Goal: Information Seeking & Learning: Find specific fact

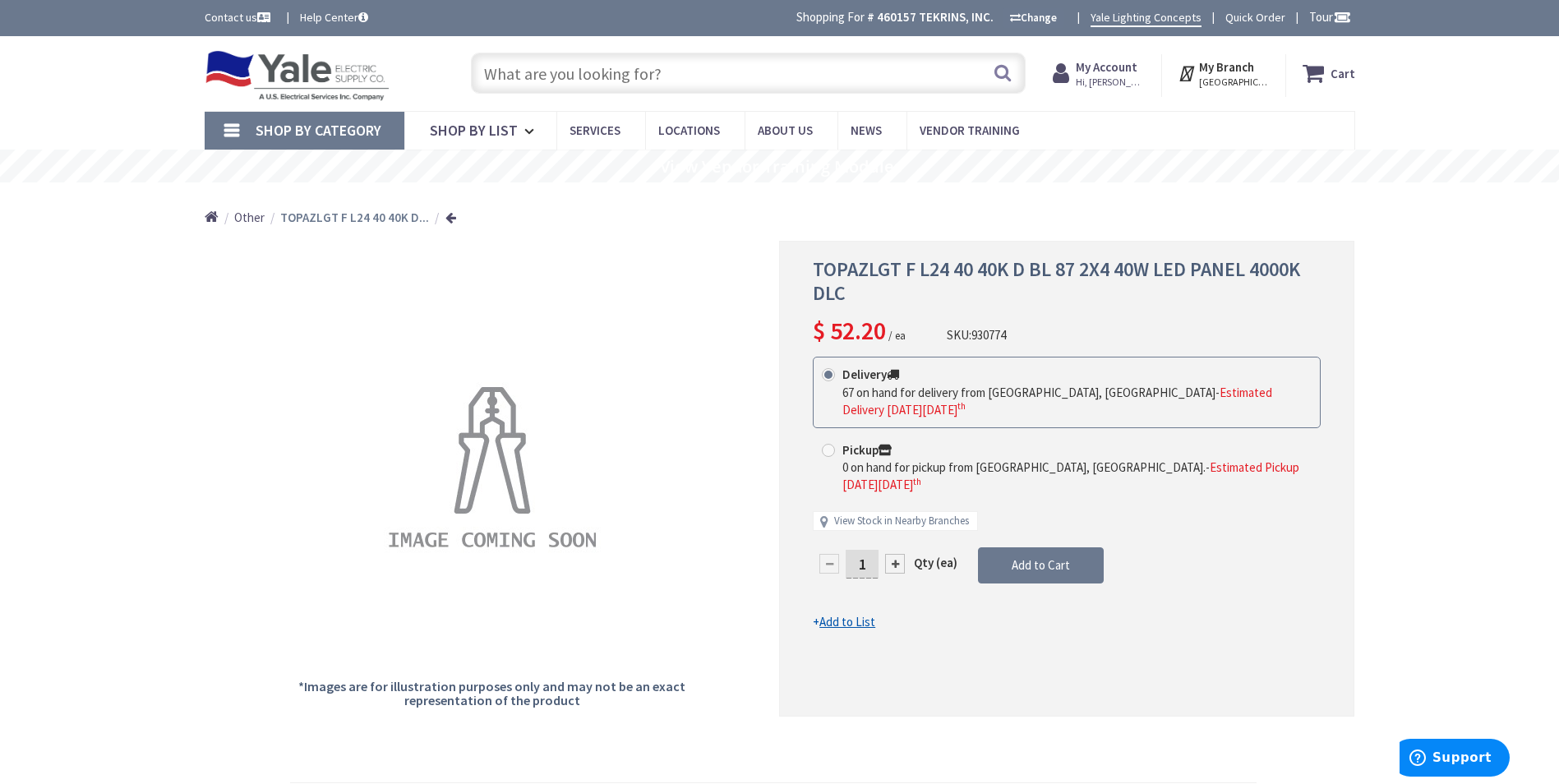
drag, startPoint x: 725, startPoint y: 61, endPoint x: 723, endPoint y: 69, distance: 8.2
click at [725, 61] on input "text" at bounding box center [748, 73] width 555 height 41
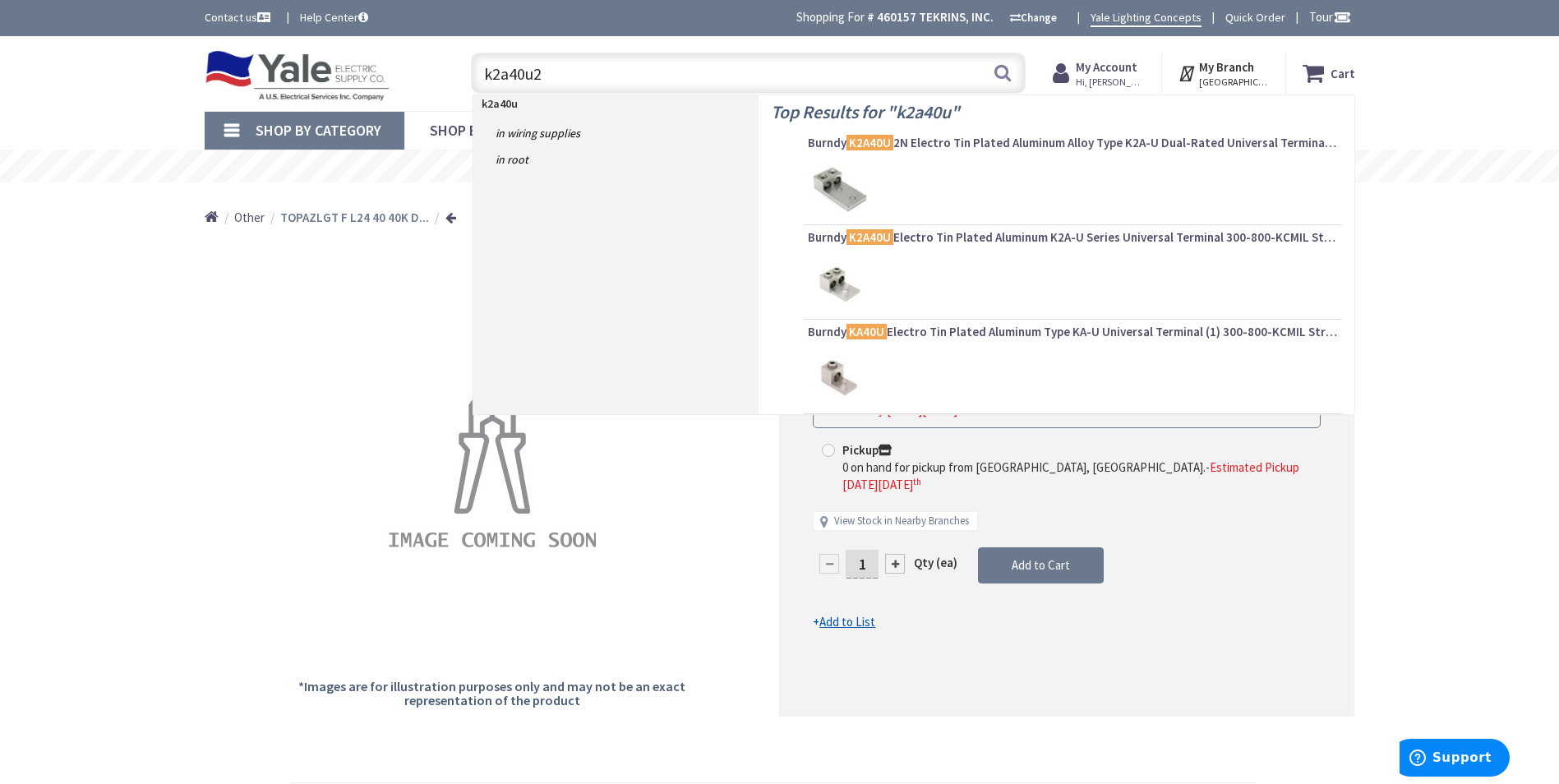
type input "k2a40u2n"
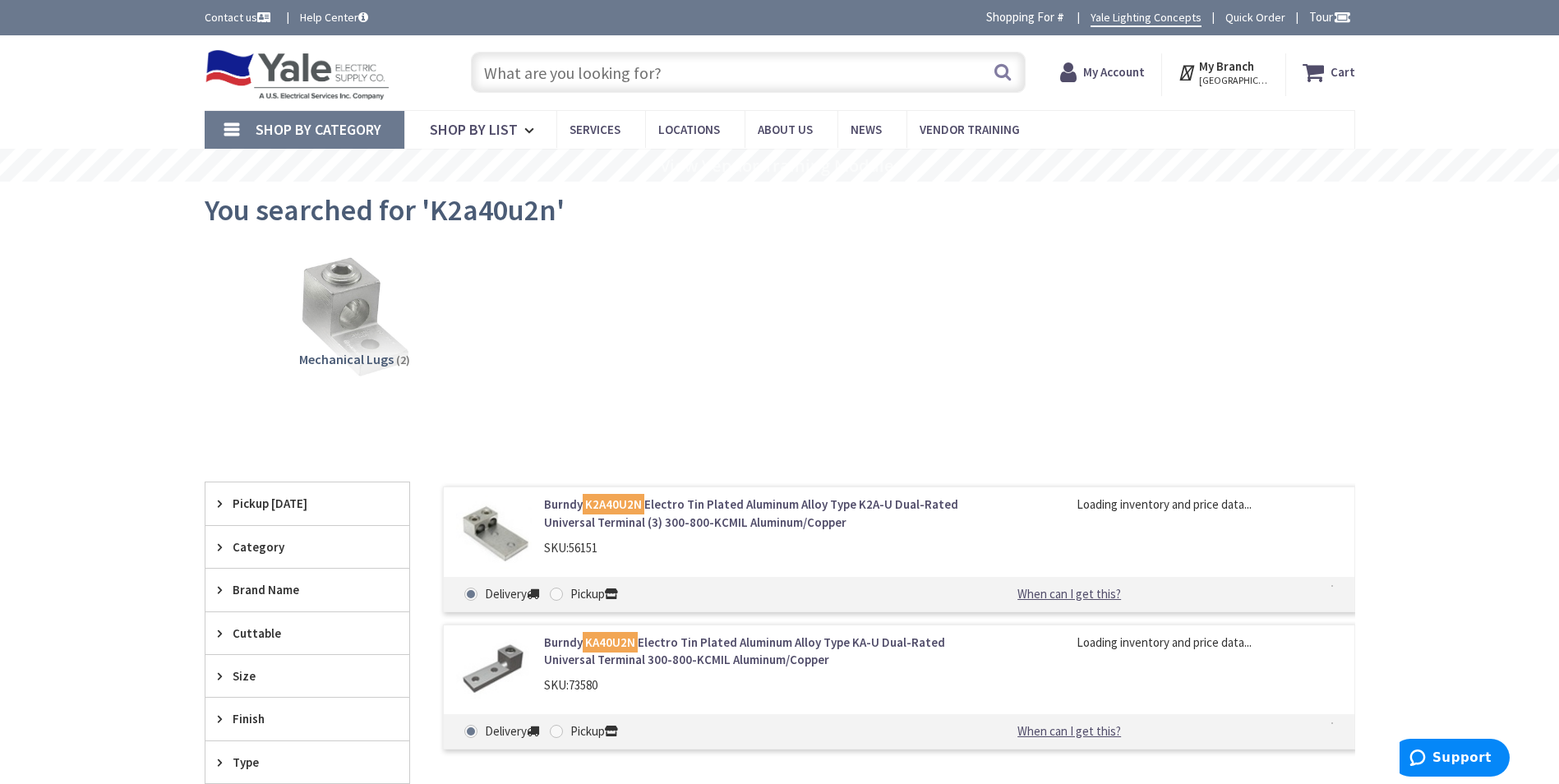
type input "[STREET_ADDRESS]"
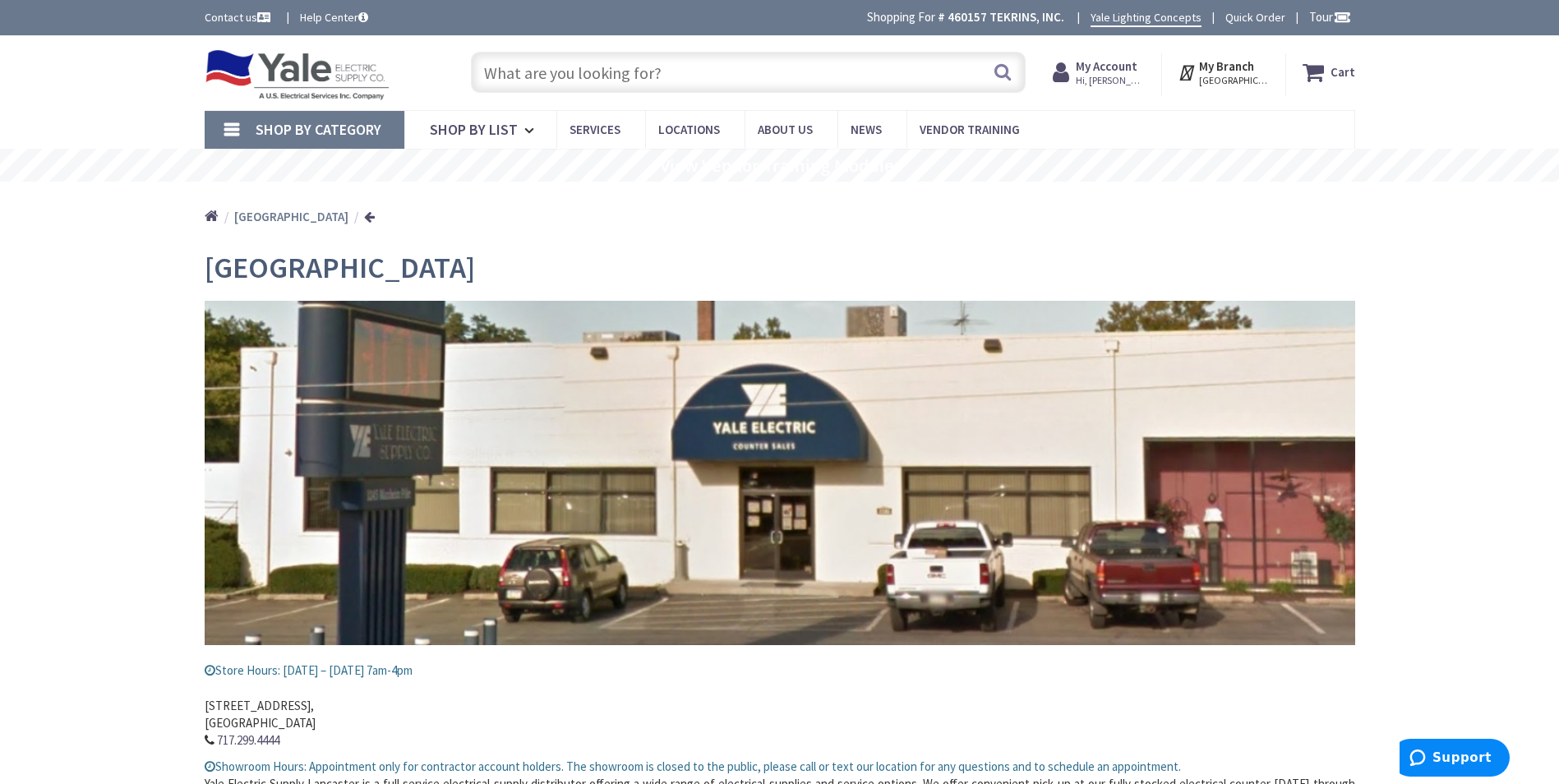
click at [644, 80] on input "text" at bounding box center [748, 72] width 555 height 41
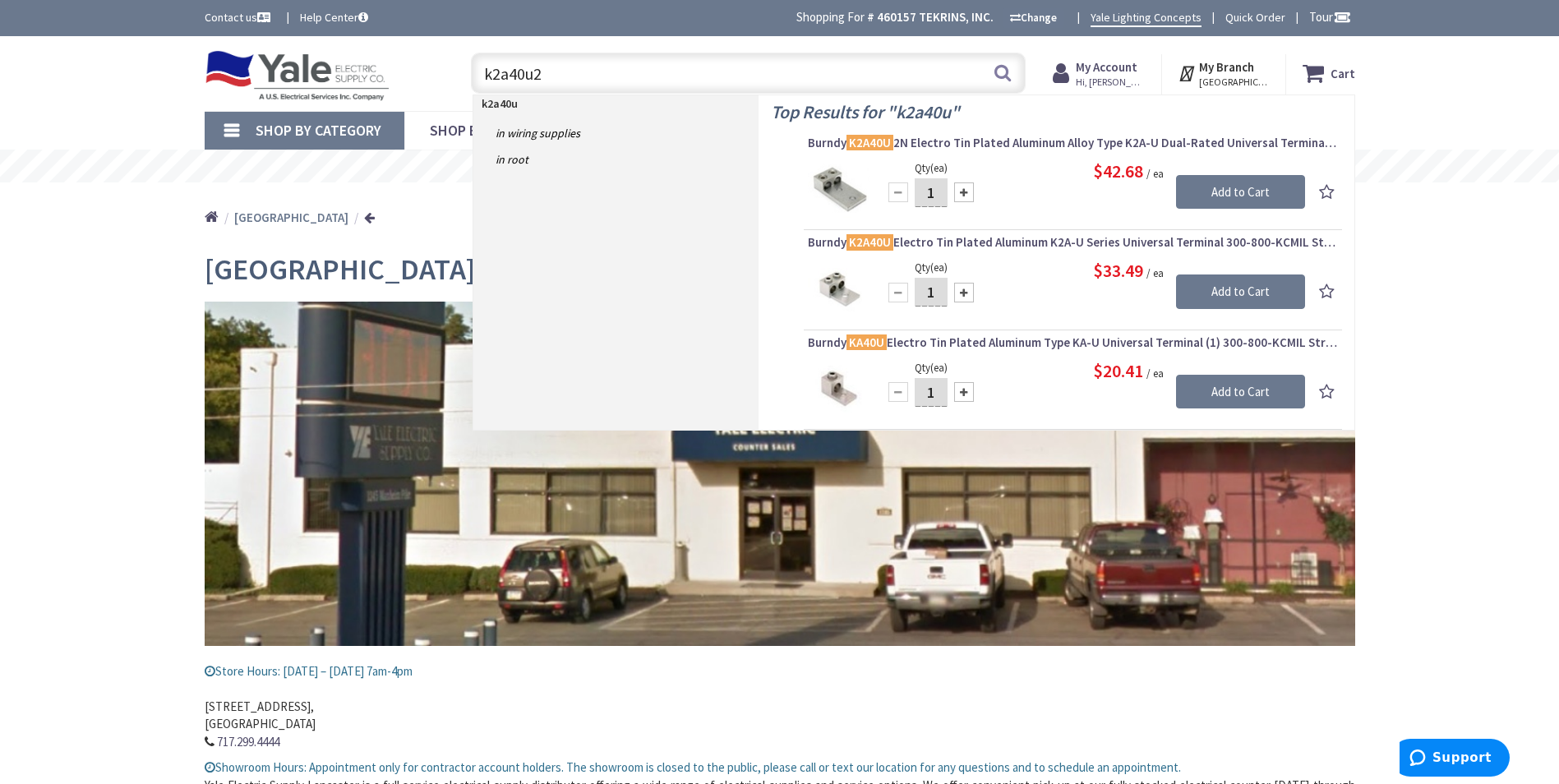
type input "k2a40u2n"
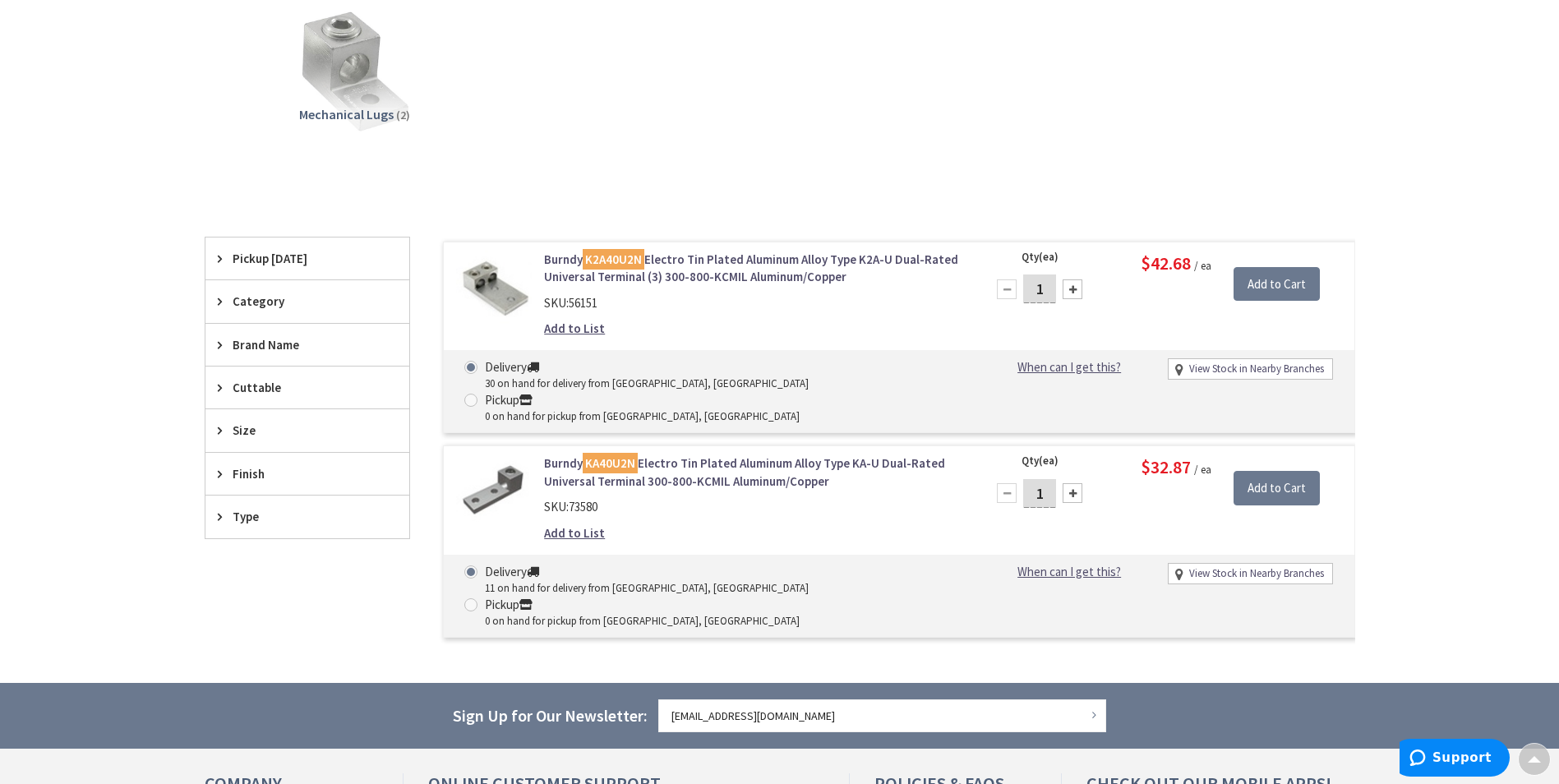
scroll to position [248, 0]
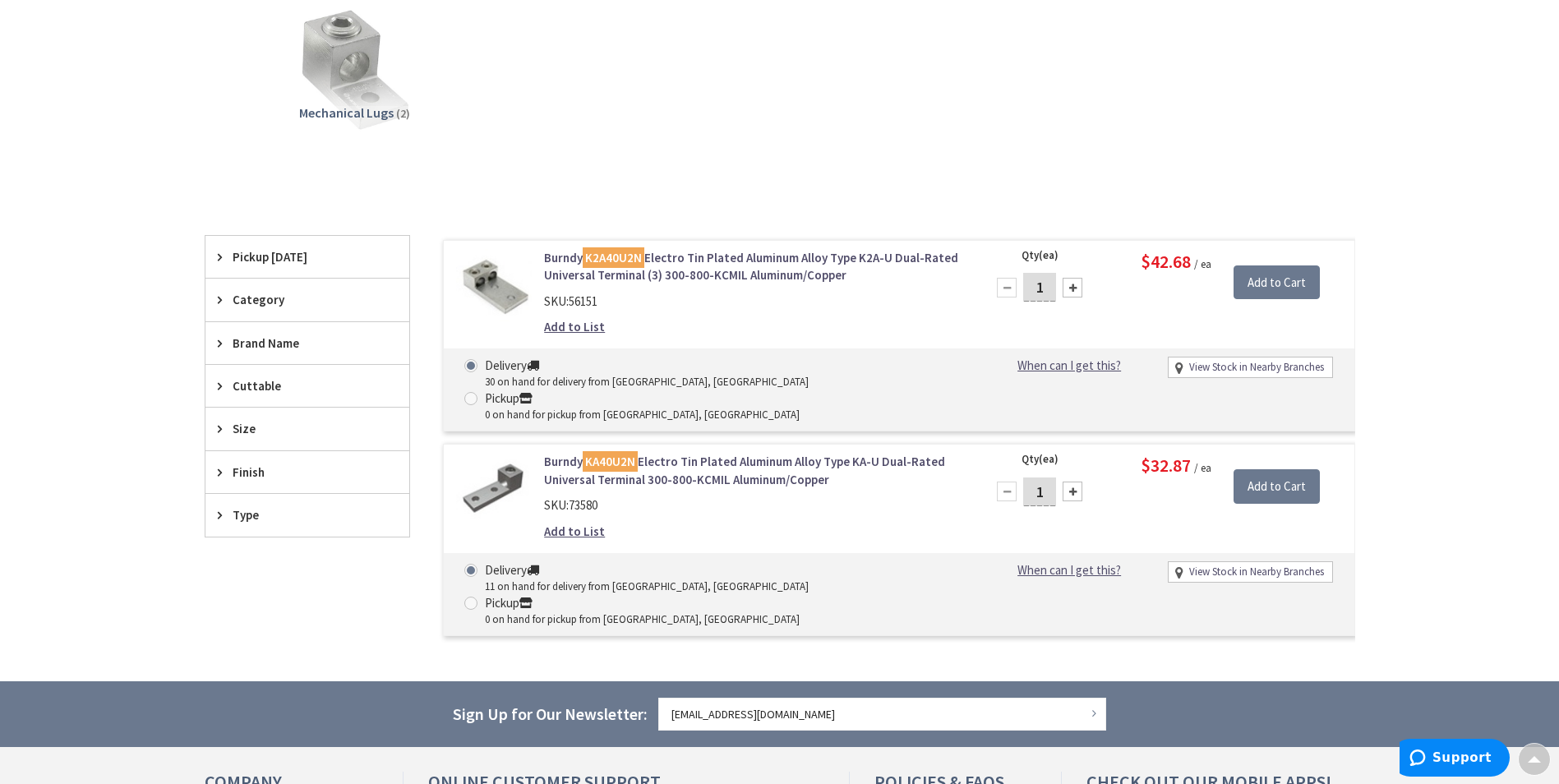
click at [713, 257] on link "Burndy K2A40U2N Electro Tin Plated Aluminum Alloy Type K2A-U Dual-Rated Univers…" at bounding box center [753, 266] width 418 height 36
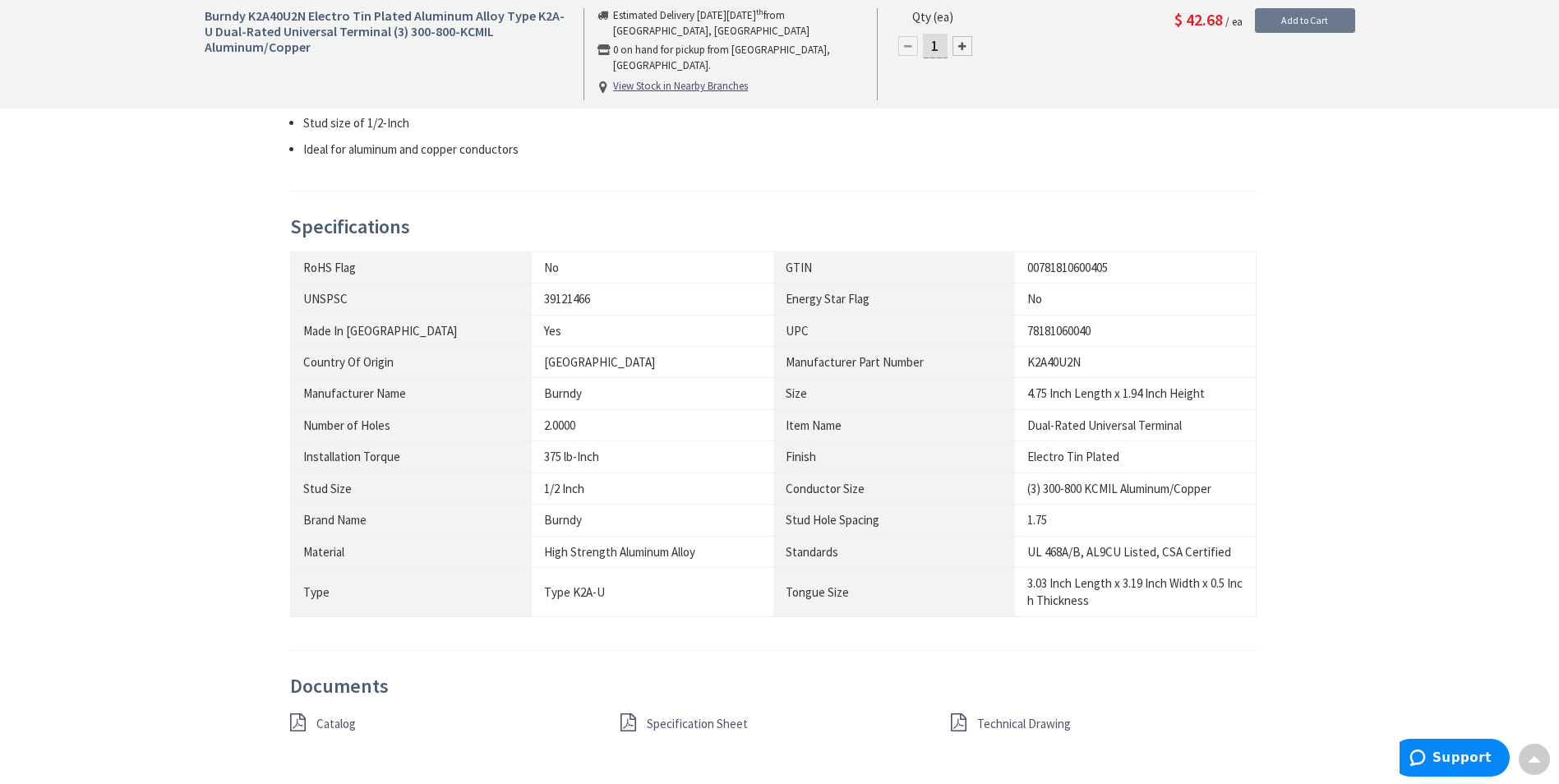
scroll to position [906, 0]
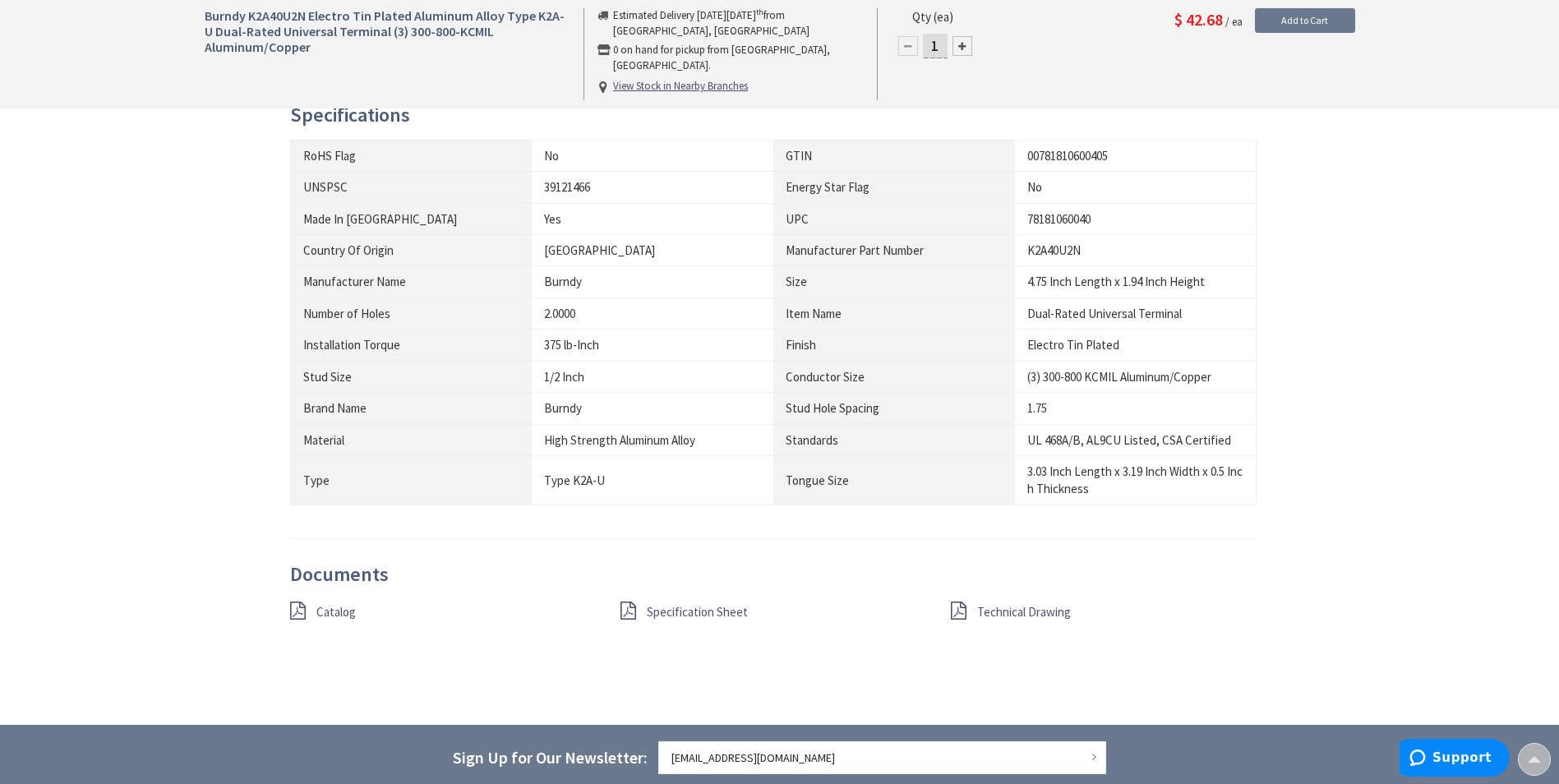
click at [702, 613] on span "Specification Sheet" at bounding box center [697, 612] width 101 height 15
